Goal: Information Seeking & Learning: Learn about a topic

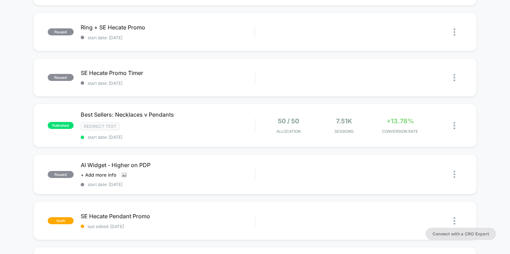
scroll to position [207, 0]
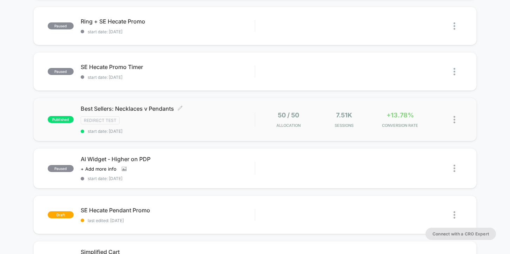
click at [225, 125] on div "Best Sellers: Necklaces v Pendants Click to edit experience details Click to ed…" at bounding box center [168, 119] width 174 height 29
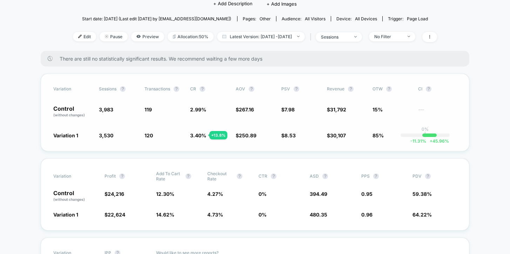
scroll to position [82, 0]
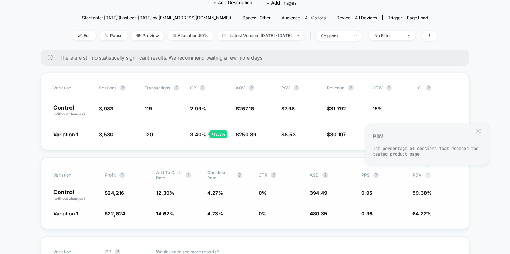
click at [427, 175] on button "?" at bounding box center [428, 176] width 6 height 6
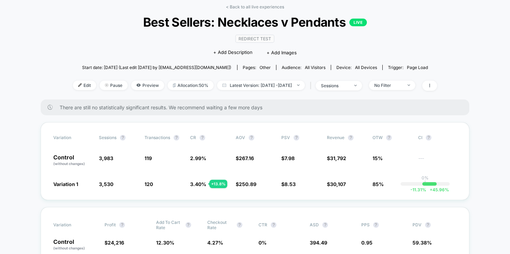
scroll to position [0, 0]
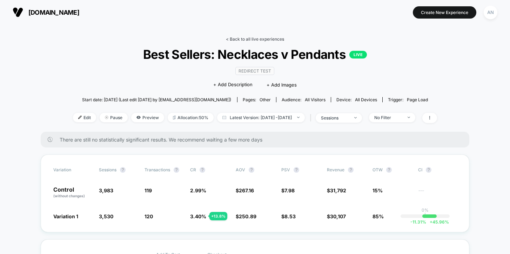
click at [253, 39] on link "< Back to all live experiences" at bounding box center [255, 38] width 58 height 5
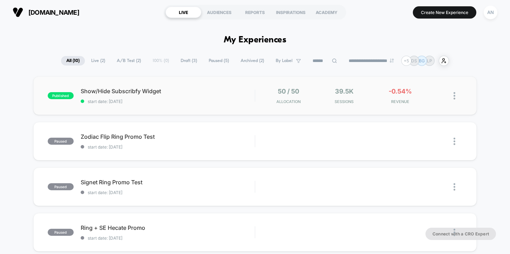
click at [202, 104] on div "published Show/Hide Subscribfy Widget start date: [DATE] 50 / 50 Allocation 39.…" at bounding box center [255, 95] width 444 height 39
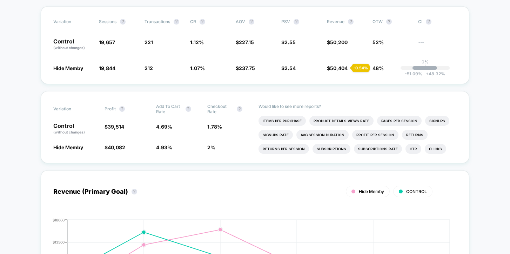
scroll to position [136, 0]
